Goal: Task Accomplishment & Management: Manage account settings

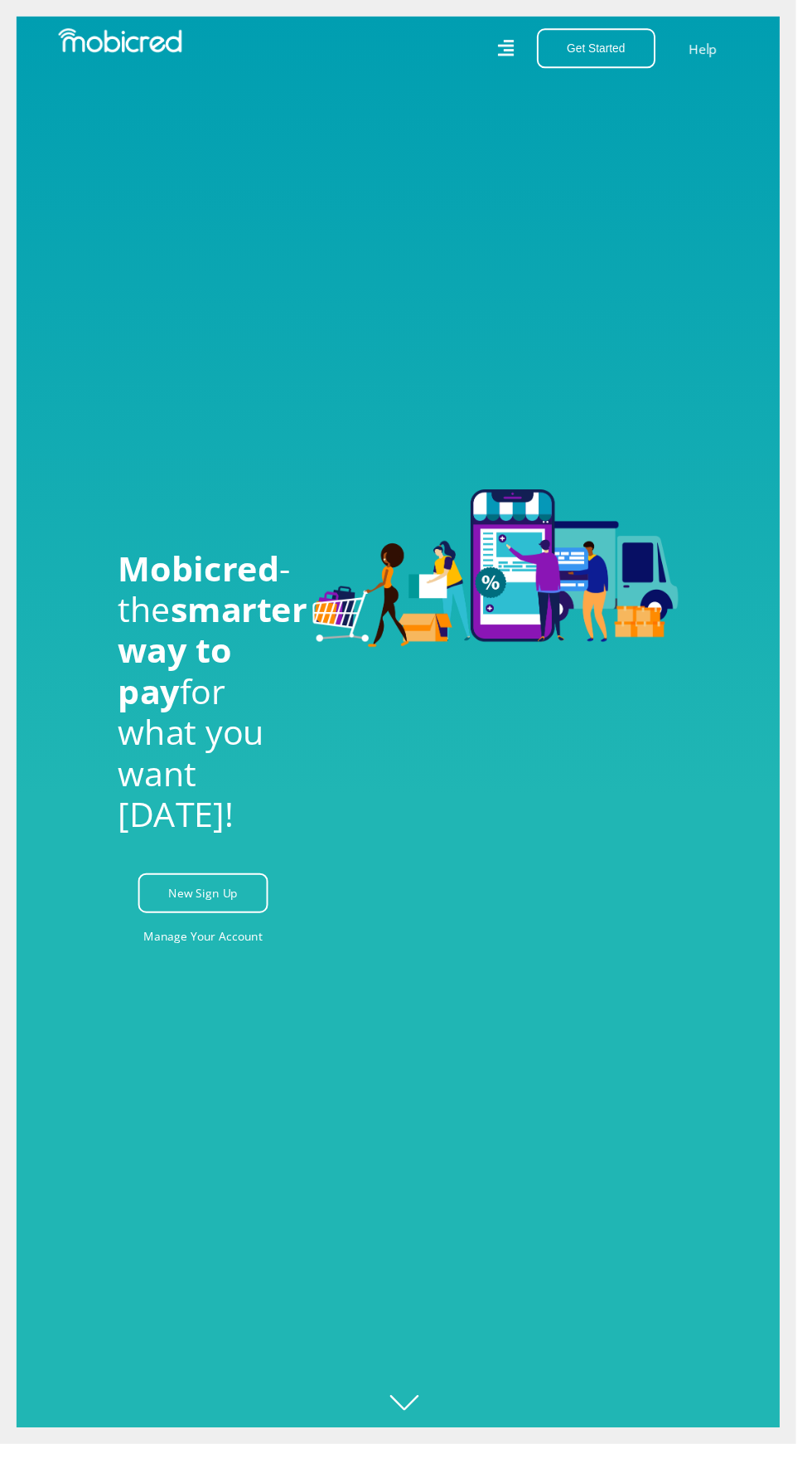
scroll to position [0, 1342]
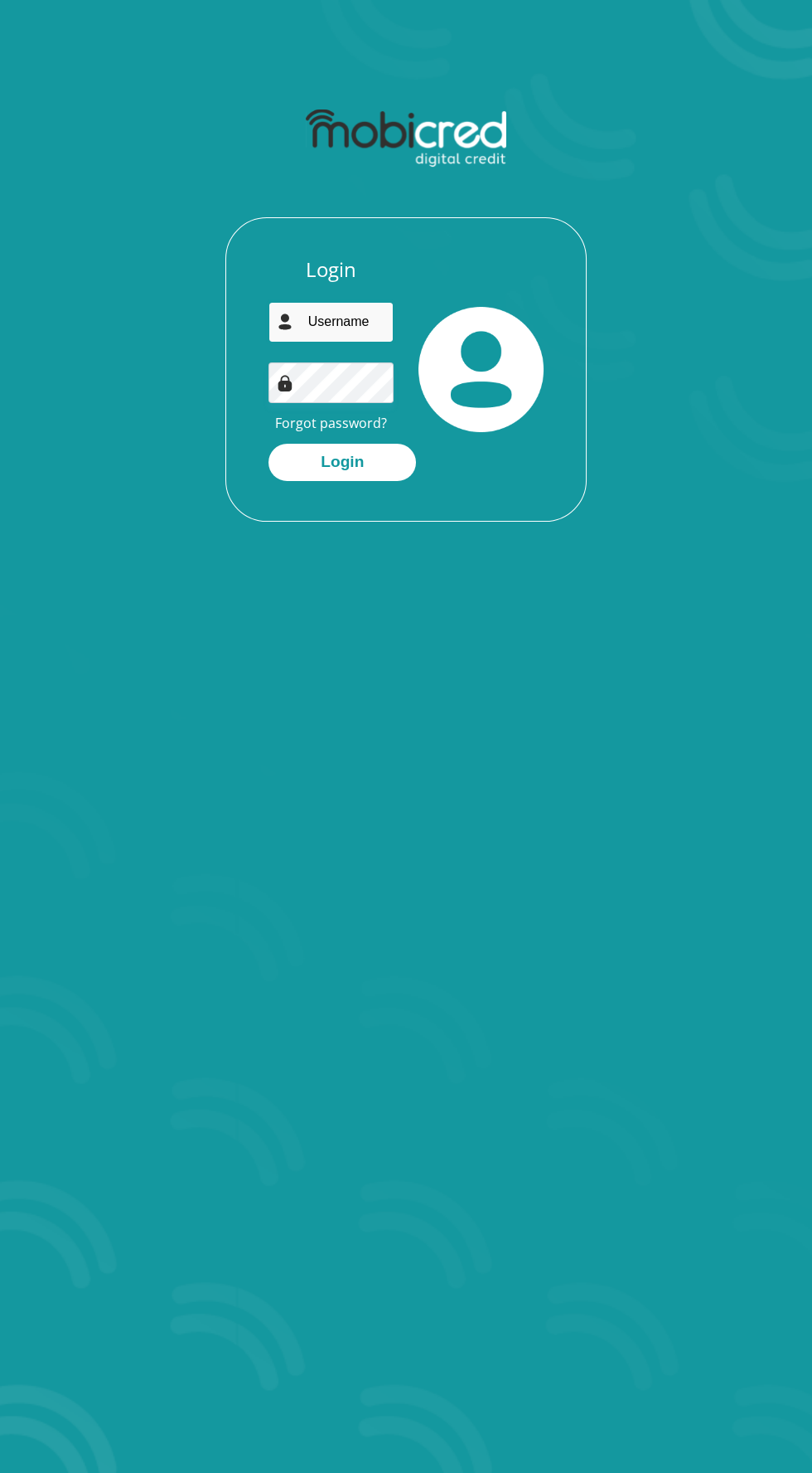
click at [338, 322] on input "email" at bounding box center [330, 322] width 125 height 40
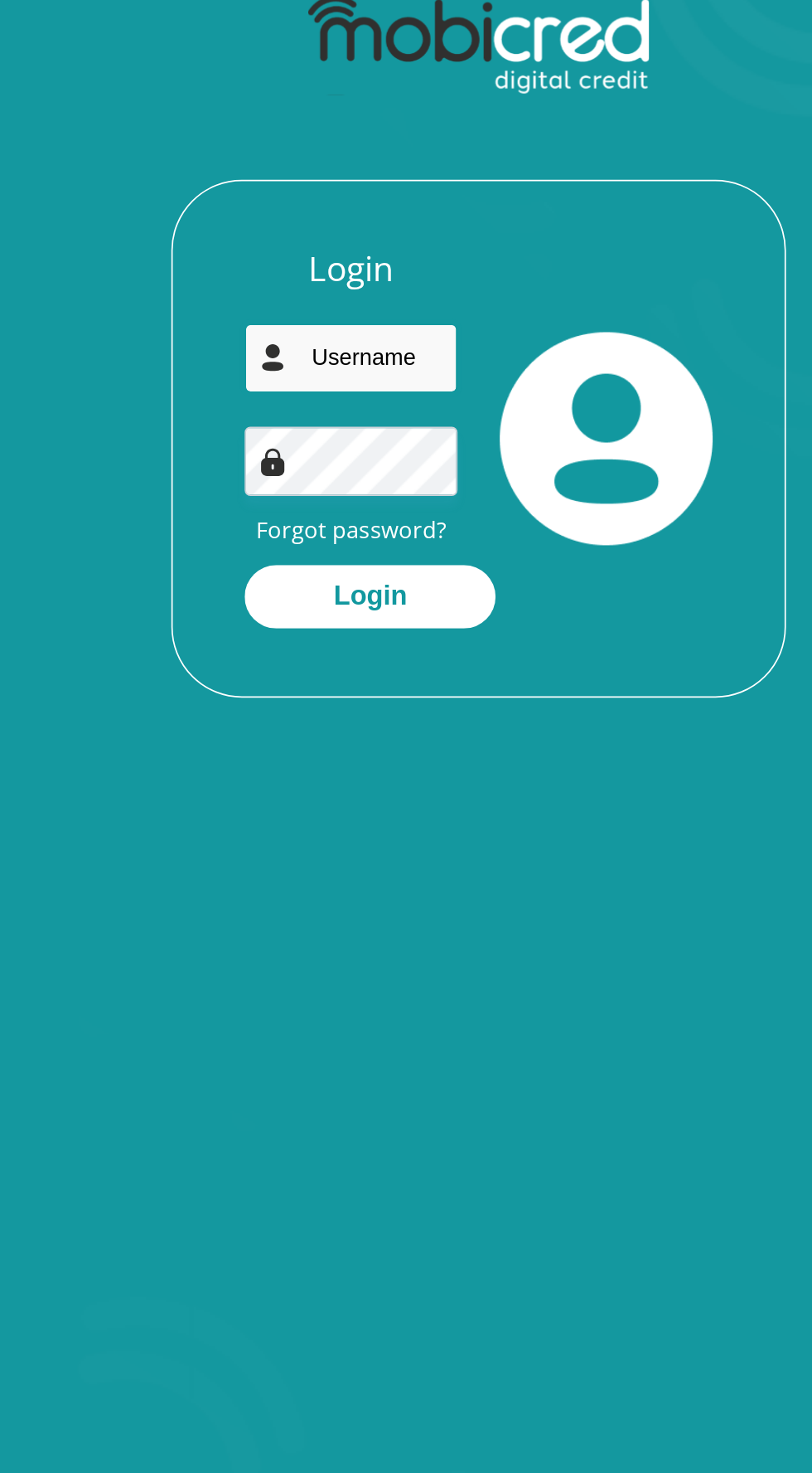
type input "nkululekomafuyeka@gmail.com"
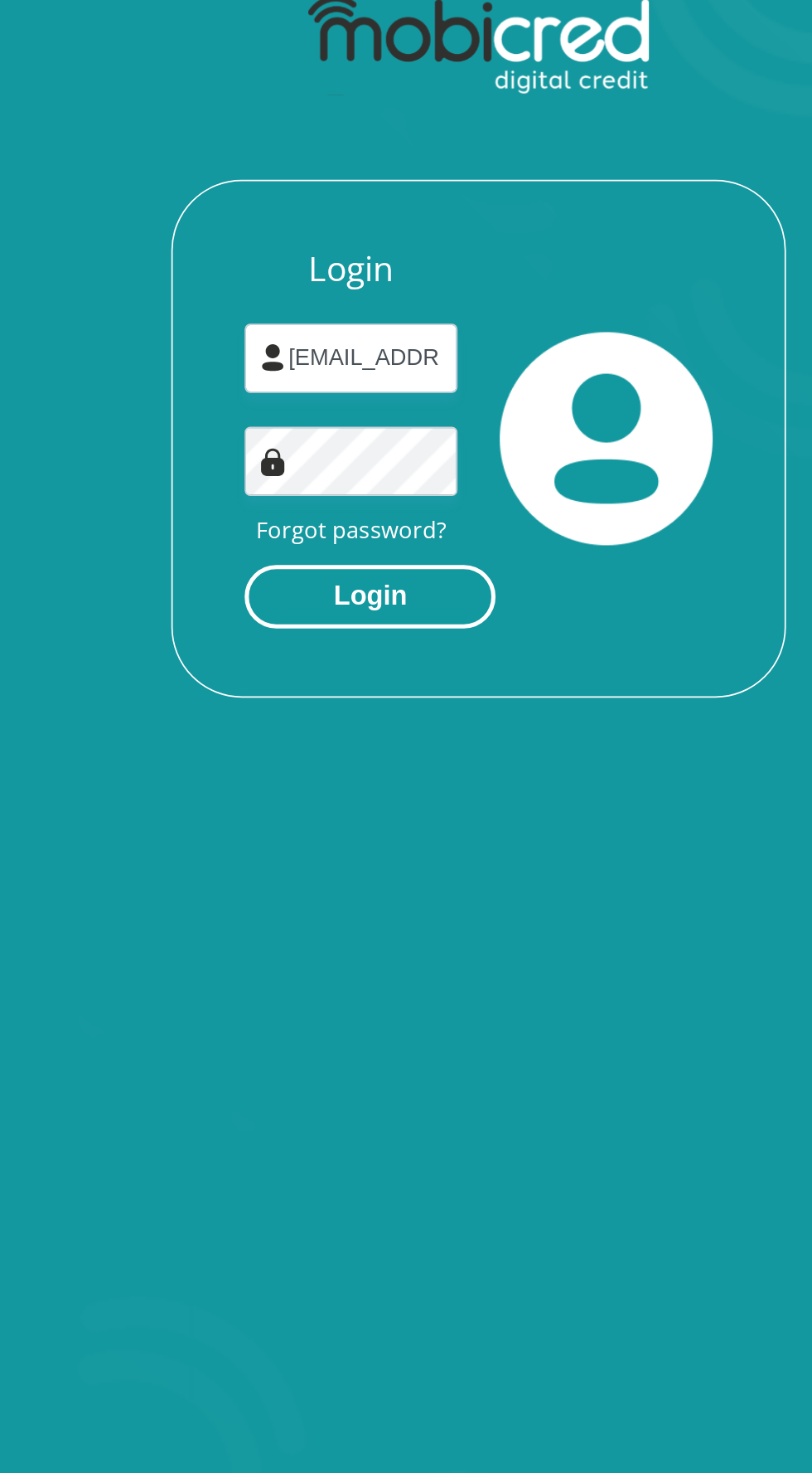
click at [361, 454] on button "Login" at bounding box center [342, 462] width 147 height 37
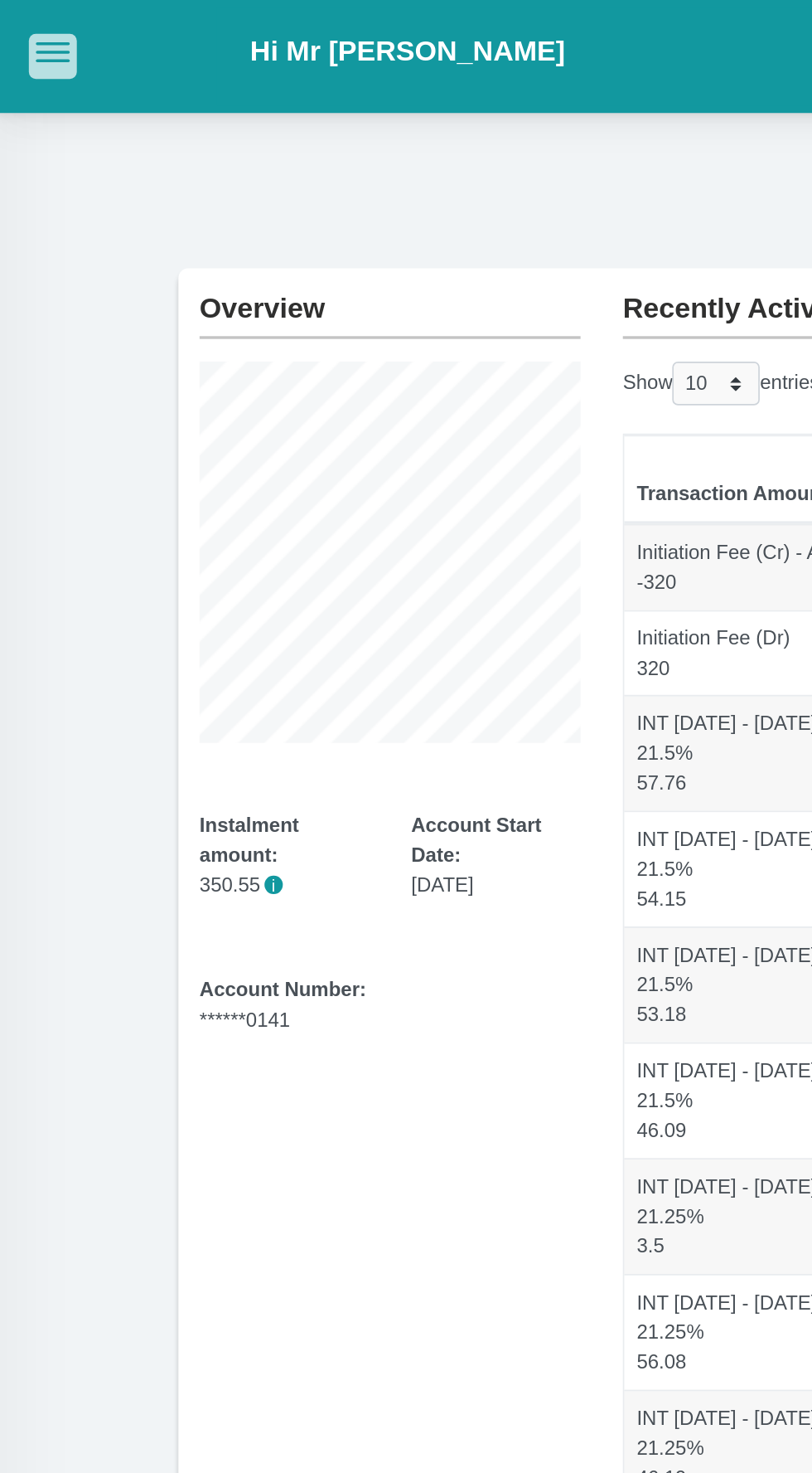
click at [29, 40] on button "button" at bounding box center [34, 33] width 28 height 26
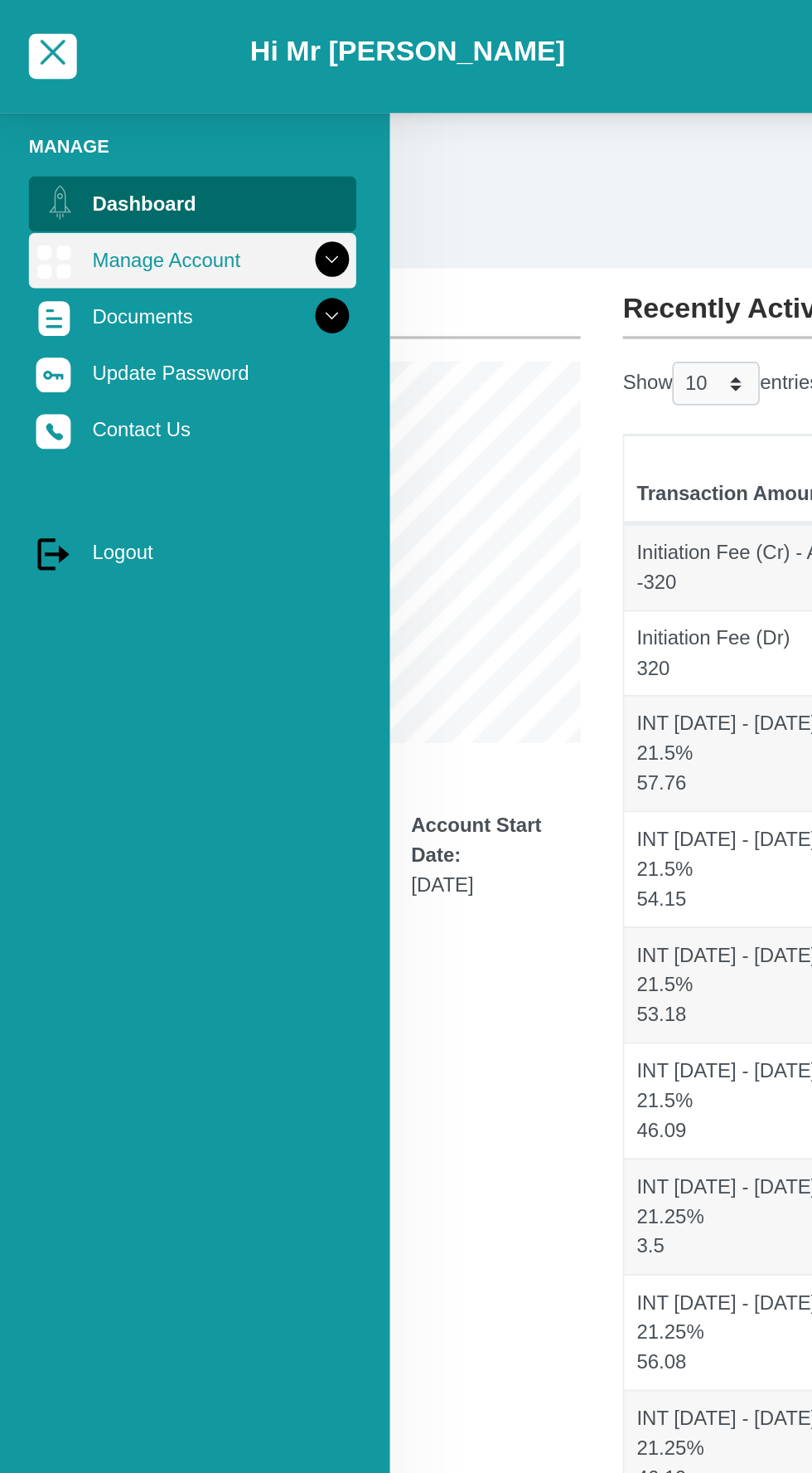
click at [78, 143] on link "Manage Account" at bounding box center [116, 152] width 192 height 32
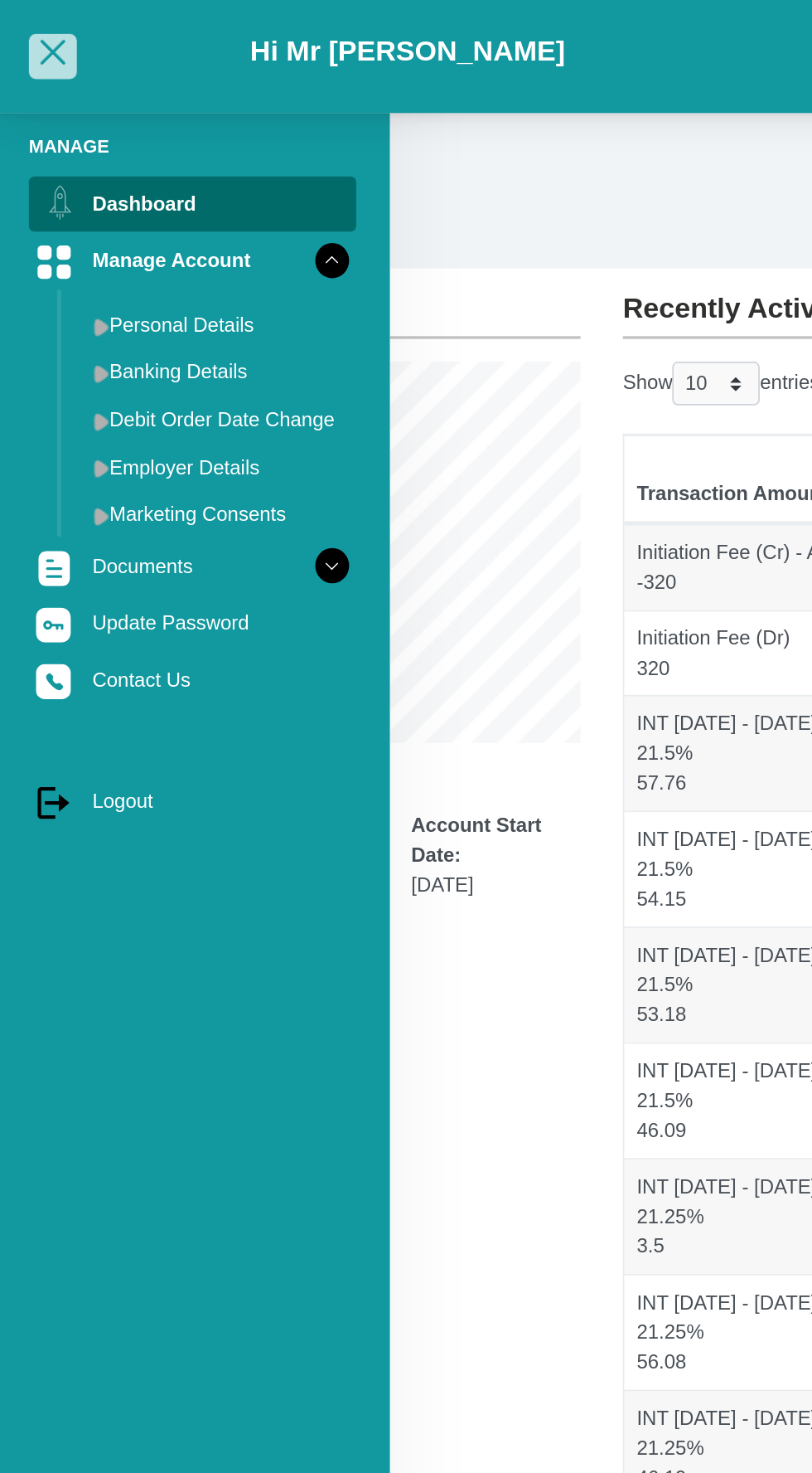
click at [34, 29] on span "button" at bounding box center [34, 31] width 15 height 15
